Goal: Information Seeking & Learning: Learn about a topic

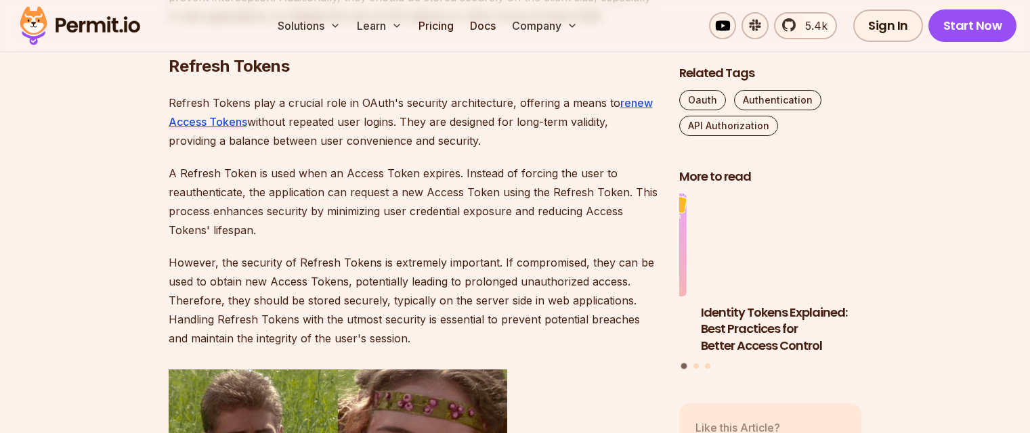
scroll to position [2302, 0]
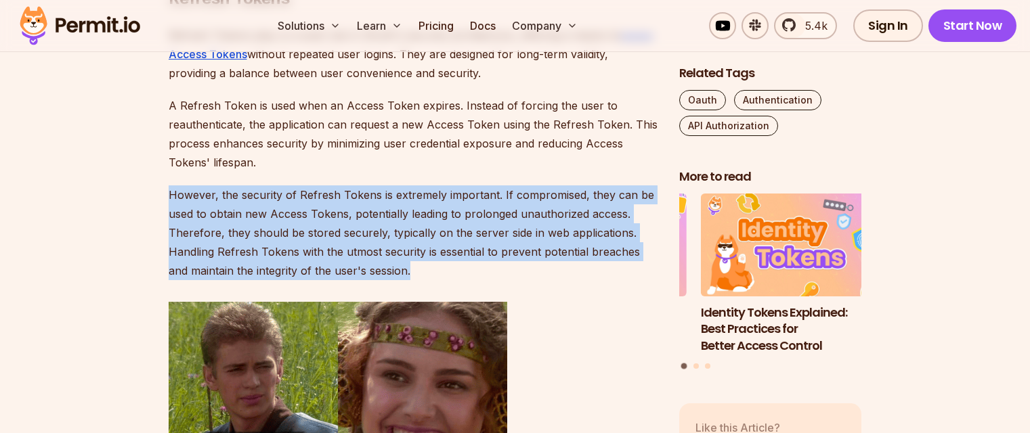
drag, startPoint x: 168, startPoint y: 196, endPoint x: 417, endPoint y: 273, distance: 260.7
click at [417, 273] on p "However, the security of Refresh Tokens is extremely important. If compromised,…" at bounding box center [413, 233] width 489 height 95
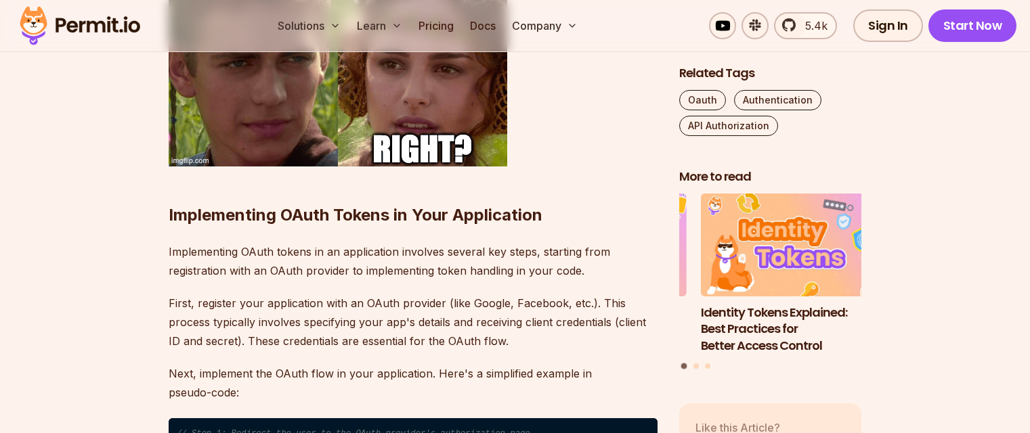
scroll to position [2912, 0]
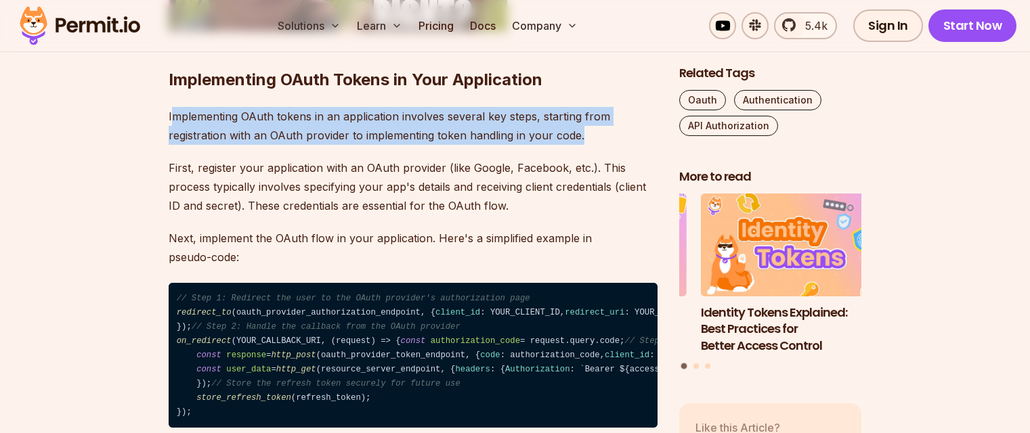
drag, startPoint x: 170, startPoint y: 116, endPoint x: 594, endPoint y: 134, distance: 424.3
click at [594, 134] on p "Implementing OAuth tokens in an application involves several key steps, startin…" at bounding box center [413, 126] width 489 height 38
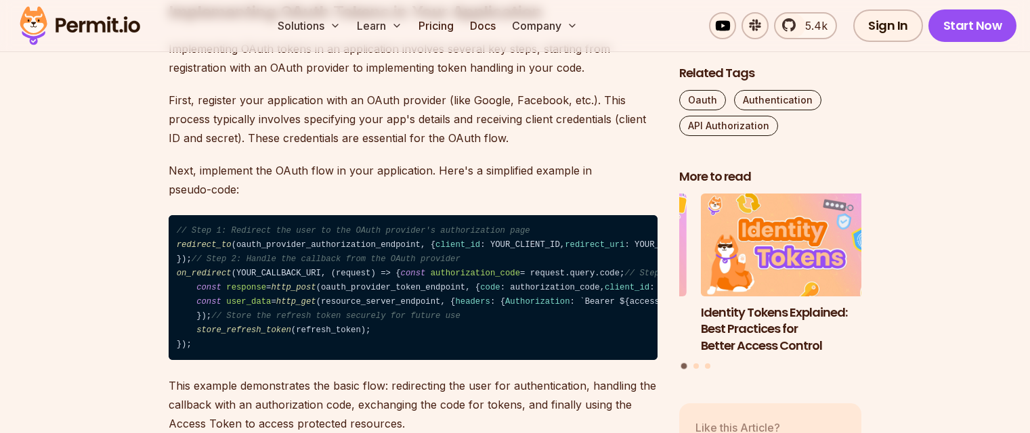
click at [233, 164] on p "Next, implement the OAuth flow in your application. Here's a simplified example…" at bounding box center [413, 180] width 489 height 38
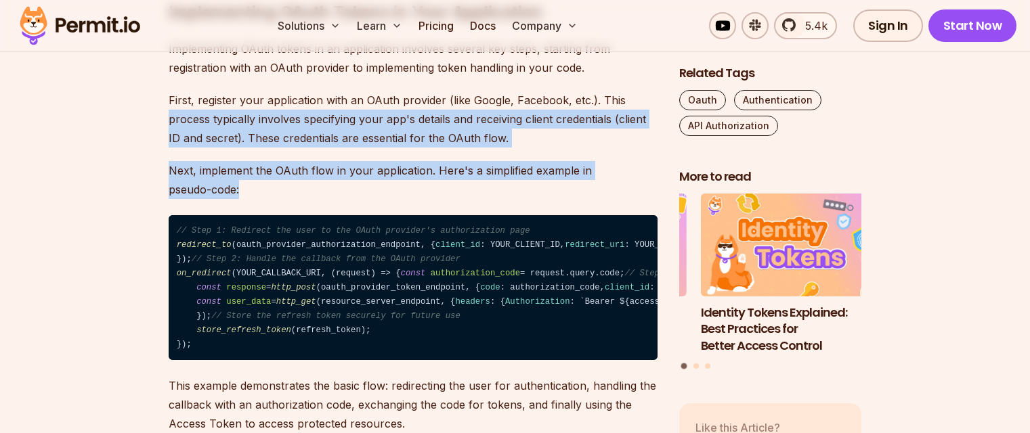
drag, startPoint x: 244, startPoint y: 183, endPoint x: 163, endPoint y: 113, distance: 107.6
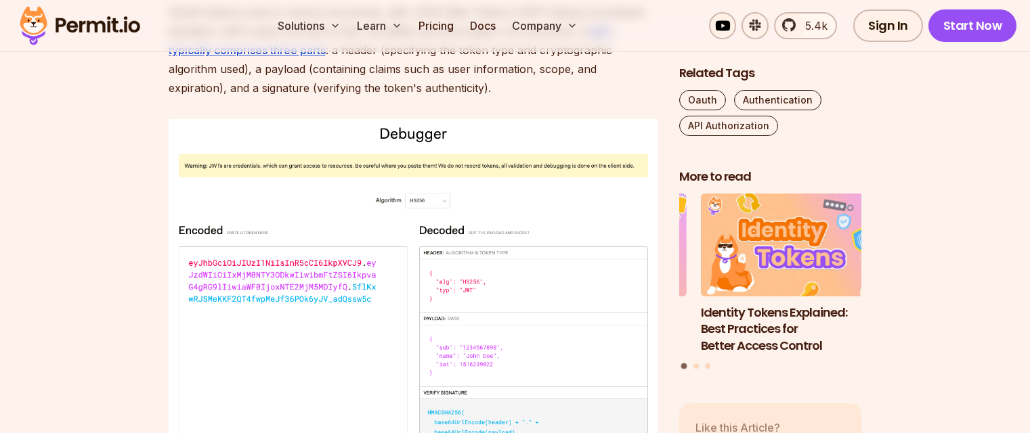
scroll to position [3724, 0]
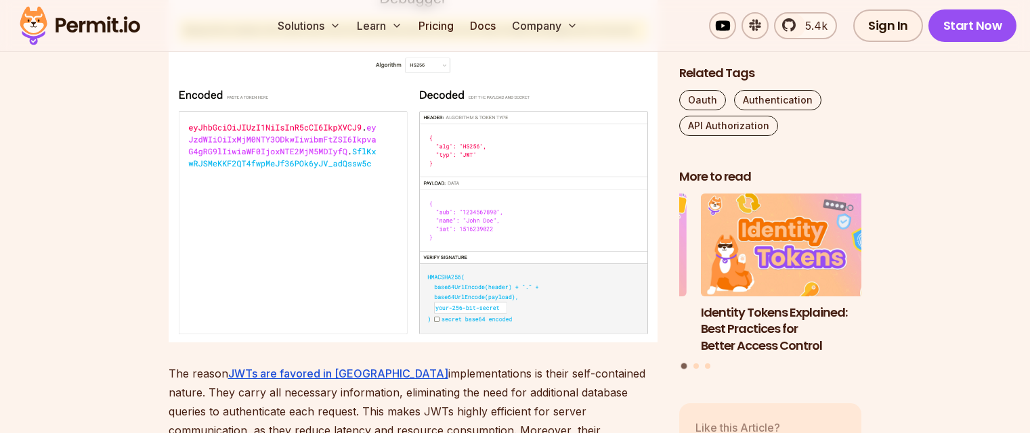
drag, startPoint x: 169, startPoint y: 202, endPoint x: 433, endPoint y: 281, distance: 275.5
drag, startPoint x: 436, startPoint y: 278, endPoint x: 122, endPoint y: 208, distance: 322.0
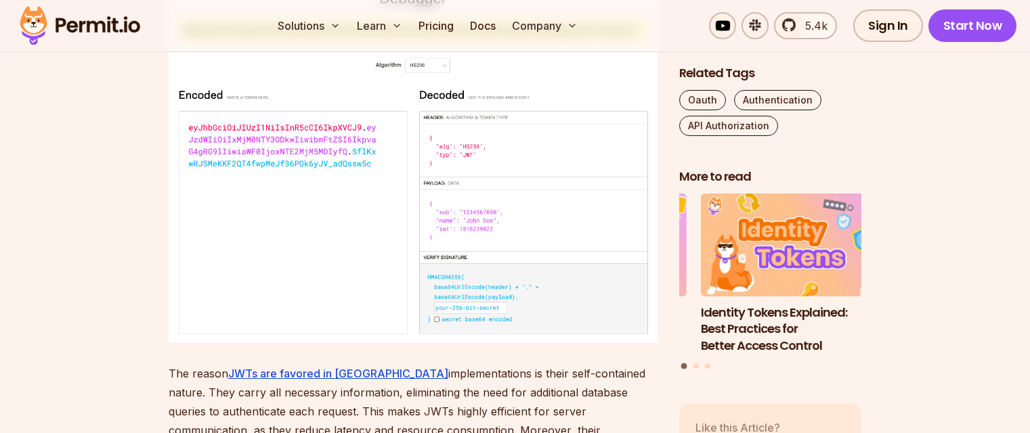
scroll to position [3860, 0]
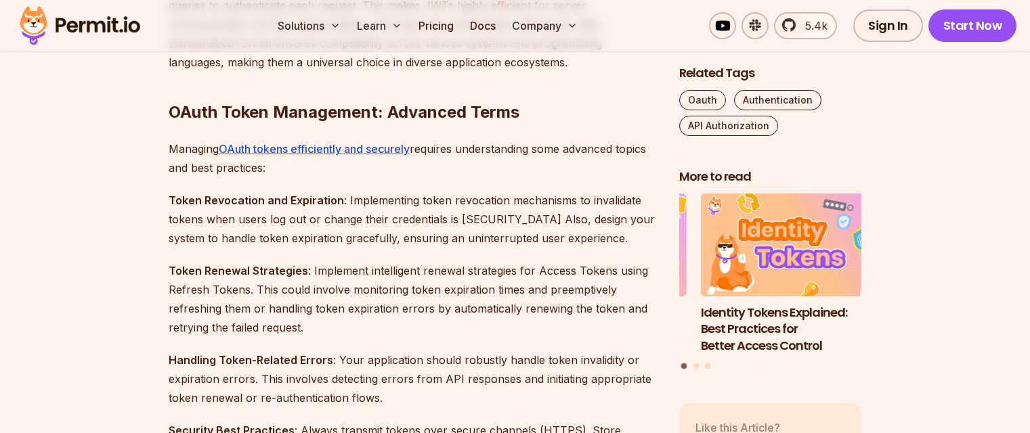
scroll to position [4266, 0]
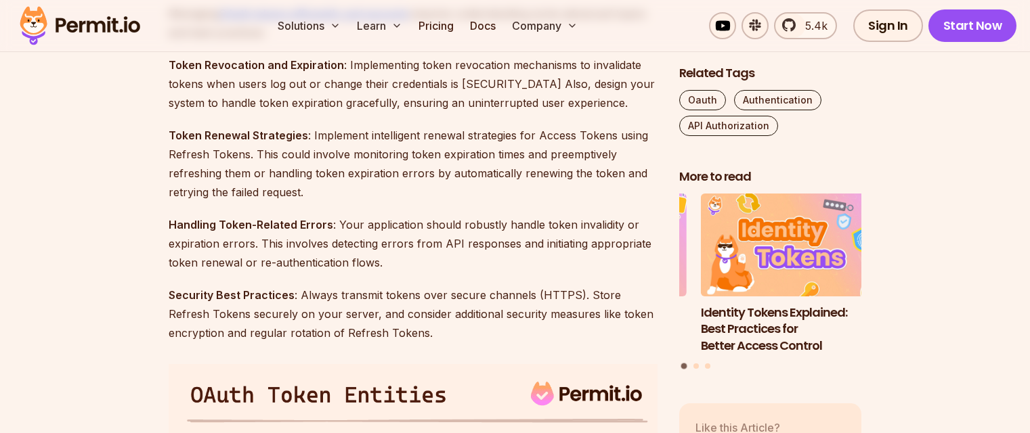
drag, startPoint x: 167, startPoint y: 158, endPoint x: 380, endPoint y: 248, distance: 231.3
